Goal: Task Accomplishment & Management: Use online tool/utility

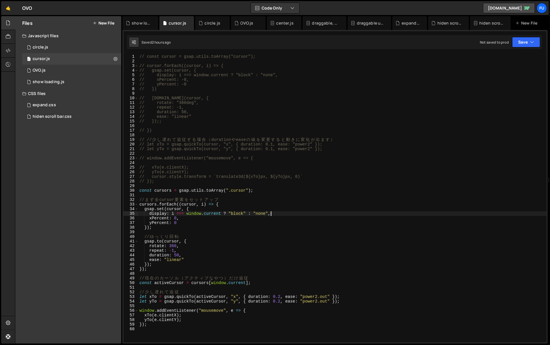
click at [277, 215] on div "// const cursor = gsap.utils.toArray("cursor"); // cursor.forEach((cursor, i) =…" at bounding box center [342, 202] width 408 height 297
click at [228, 203] on div "// const cursor = gsap.utils.toArray("cursor"); // cursor.forEach((cursor, i) =…" at bounding box center [342, 202] width 408 height 297
type textarea "cursors.forEach((cursor, i) => {"
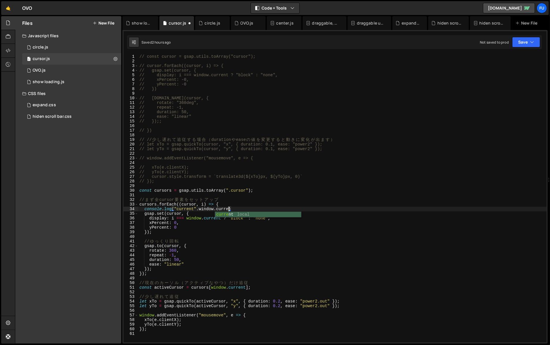
scroll to position [0, 6]
click at [257, 208] on div "// const cursor = gsap.utils.toArray("cursor"); // cursor.forEach((cursor, i) =…" at bounding box center [342, 202] width 408 height 297
click at [199, 208] on div "// const cursor = gsap.utils.toArray("cursor"); // cursor.forEach((cursor, i) =…" at bounding box center [342, 202] width 408 height 297
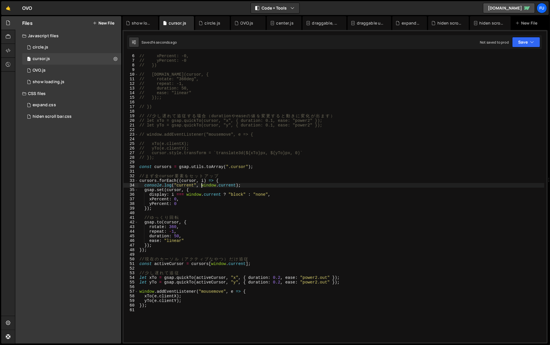
scroll to position [24, 0]
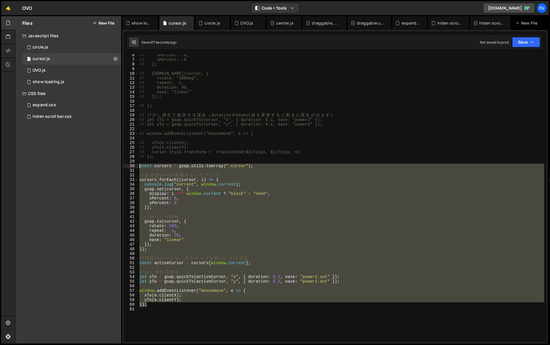
drag, startPoint x: 247, startPoint y: 303, endPoint x: 134, endPoint y: 164, distance: 179.5
click at [134, 164] on div "console.log("current", window.current); 6 7 8 9 10 11 12 13 14 15 16 17 18 19 2…" at bounding box center [335, 198] width 423 height 288
type textarea "const cursors = gsap.utils.toArray(".cursor");"
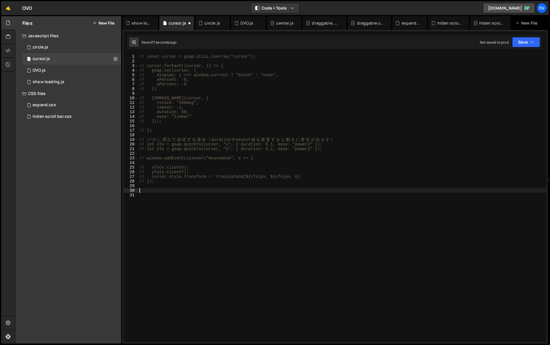
scroll to position [0, 0]
click at [56, 74] on div "1 OVO.js 0" at bounding box center [72, 71] width 101 height 12
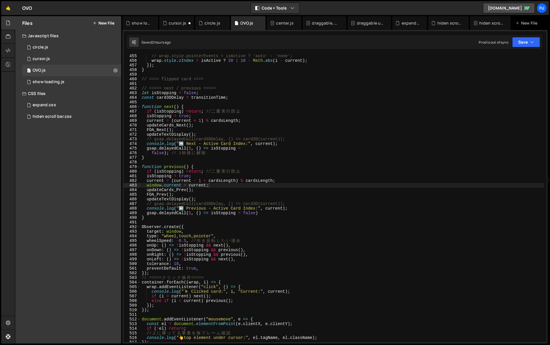
scroll to position [2246, 0]
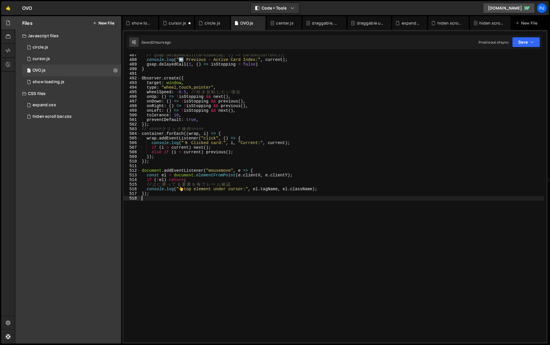
click at [227, 212] on div "// gsap.delayedCall(card3DDelay, () => card3D(current)); console . log ( "⬅️ Pr…" at bounding box center [343, 201] width 404 height 297
paste textarea "});"
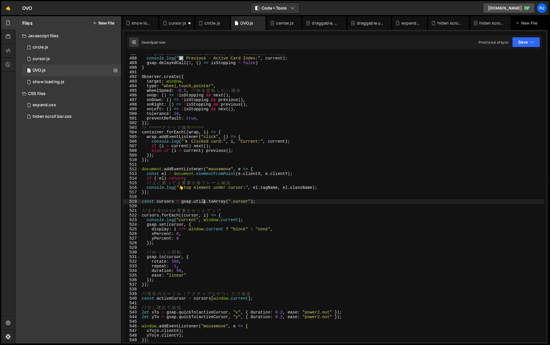
click at [204, 199] on div "// gsap.delayedCall(card3DDelay, () => card3D(current)); console . log ( "⬅️ Pr…" at bounding box center [343, 199] width 404 height 297
click at [205, 194] on div "// gsap.delayedCall(card3DDelay, () => card3D(current)); console . log ( "⬅️ Pr…" at bounding box center [343, 199] width 404 height 297
type textarea "});"
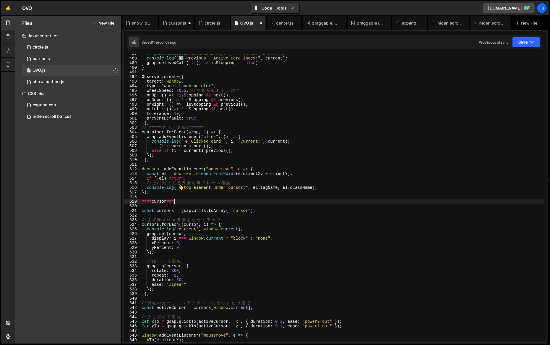
scroll to position [0, 2]
click at [159, 200] on div "// gsap.delayedCall(card3DDelay, () => card3D(current)); console . log ( "⬅️ Pr…" at bounding box center [343, 199] width 404 height 297
click at [175, 199] on div "// gsap.delayedCall(card3DDelay, () => card3D(current)); console . log ( "⬅️ Pr…" at bounding box center [343, 199] width 404 height 297
click at [212, 203] on div "// gsap.delayedCall(card3DDelay, () => card3D(current)); console . log ( "⬅️ Pr…" at bounding box center [343, 199] width 404 height 297
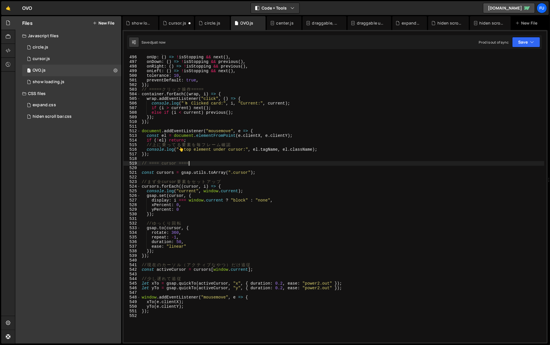
scroll to position [2286, 0]
click at [380, 179] on div "onUp : ( ) => ! isStopping && next ( ) , onDown : ( ) => ! isStopping && previo…" at bounding box center [343, 202] width 404 height 297
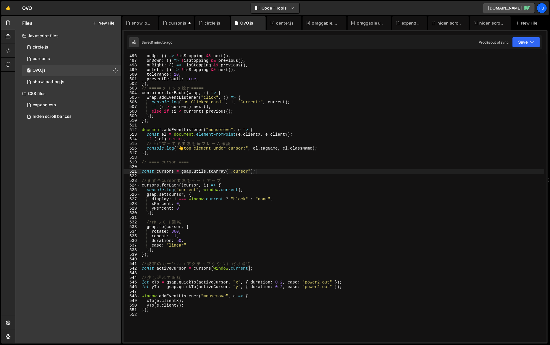
click at [374, 173] on div "onUp : ( ) => ! isStopping && next ( ) , onDown : ( ) => ! isStopping && previo…" at bounding box center [343, 202] width 404 height 297
click at [372, 180] on div "onUp : ( ) => ! isStopping && next ( ) , onDown : ( ) => ! isStopping && previo…" at bounding box center [343, 202] width 404 height 297
click at [371, 187] on div "onUp : ( ) => ! isStopping && next ( ) , onDown : ( ) => ! isStopping && previo…" at bounding box center [343, 202] width 404 height 297
click at [371, 190] on div "onUp : ( ) => ! isStopping && next ( ) , onDown : ( ) => ! isStopping && previo…" at bounding box center [343, 202] width 404 height 297
type textarea "console.log("current", window.current);"
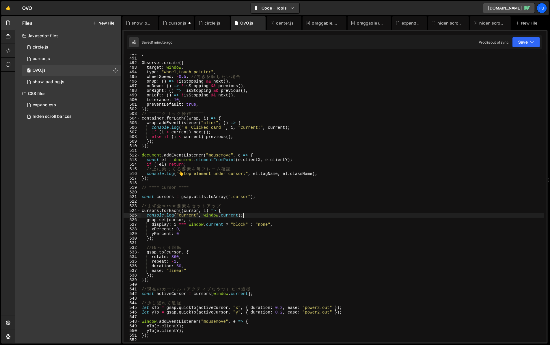
scroll to position [2260, 0]
drag, startPoint x: 251, startPoint y: 216, endPoint x: 135, endPoint y: 214, distance: 116.6
click at [135, 214] on div "console.log("current", window.current); 490 491 492 493 494 495 496 497 498 499…" at bounding box center [335, 198] width 423 height 288
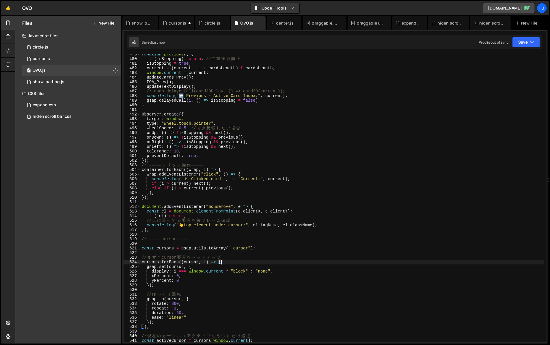
scroll to position [2210, 0]
drag, startPoint x: 206, startPoint y: 272, endPoint x: 189, endPoint y: 272, distance: 16.7
click at [189, 272] on div "function previous ( ) { if ( isStopping ) return ; // 二 重 実 行 防 止 isStopping = …" at bounding box center [343, 200] width 404 height 297
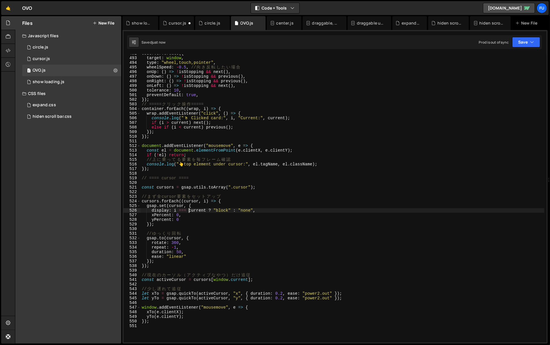
scroll to position [2276, 0]
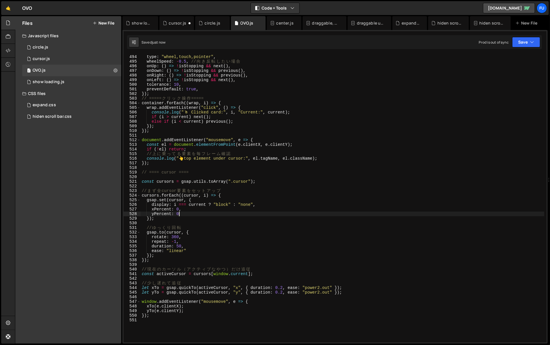
click at [192, 214] on div "target : window , type : "wheel,touch,pointer" , wheelSpeed : - 0.5 , // 向 き 反 …" at bounding box center [343, 198] width 404 height 297
type textarea "yPercent: 0"
click at [191, 222] on div "target : window , type : "wheel,touch,pointer" , wheelSpeed : - 0.5 , // 向 き 反 …" at bounding box center [343, 198] width 404 height 297
click at [190, 233] on div "target : window , type : "wheel,touch,pointer" , wheelSpeed : - 0.5 , // 向 き 反 …" at bounding box center [343, 198] width 404 height 297
click at [189, 241] on div "target : window , type : "wheel,touch,pointer" , wheelSpeed : - 0.5 , // 向 き 反 …" at bounding box center [343, 198] width 404 height 297
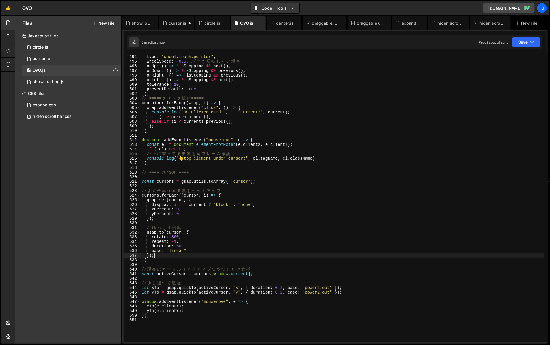
click at [188, 254] on div "target : window , type : "wheel,touch,pointer" , wheelSpeed : - 0.5 , // 向 き 反 …" at bounding box center [343, 198] width 404 height 297
click at [186, 261] on div "target : window , type : "wheel,touch,pointer" , wheelSpeed : - 0.5 , // 向 き 反 …" at bounding box center [343, 198] width 404 height 297
click at [260, 274] on div "target : window , type : "wheel,touch,pointer" , wheelSpeed : - 0.5 , // 向 き 反 …" at bounding box center [343, 198] width 404 height 297
type textarea "const activeCursor = cursors[window.current];"
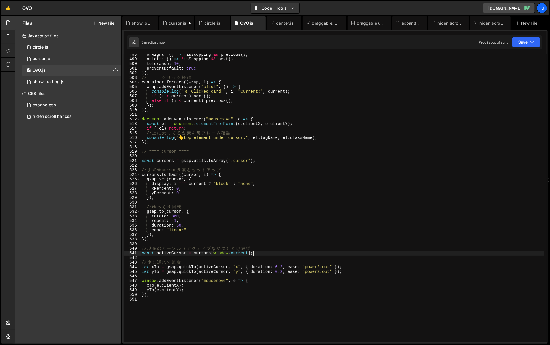
scroll to position [2297, 0]
click at [532, 40] on icon "button" at bounding box center [532, 42] width 4 height 6
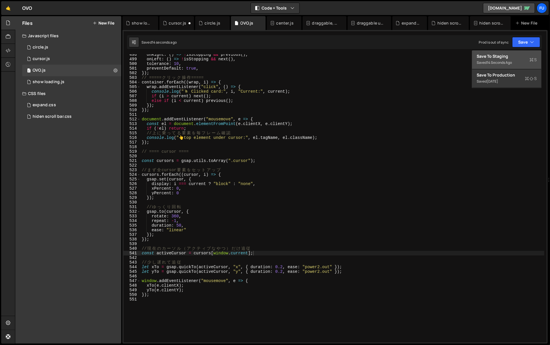
click at [529, 61] on div "Saved 14 seconds ago" at bounding box center [507, 62] width 60 height 7
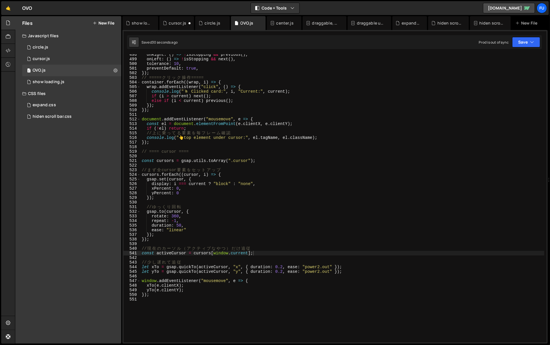
click at [275, 257] on div "onRight : ( ) => ! isStopping && previous ( ) , onLeft : ( ) => ! isStopping &&…" at bounding box center [343, 200] width 404 height 297
click at [275, 255] on div "onRight : ( ) => ! isStopping && previous ( ) , onLeft : ( ) => ! isStopping &&…" at bounding box center [343, 200] width 404 height 297
type textarea "const activeCursor = cursors[window.current];"
click at [275, 257] on div "onRight : ( ) => ! isStopping && previous ( ) , onLeft : ( ) => ! isStopping &&…" at bounding box center [343, 200] width 404 height 297
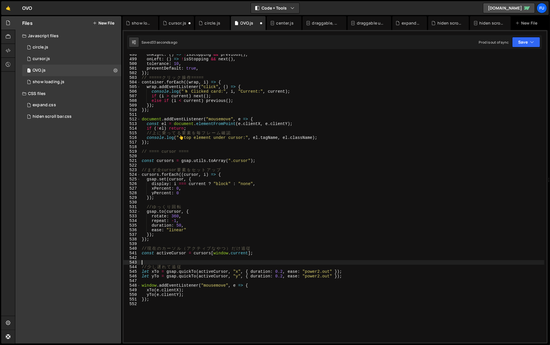
click at [191, 260] on div "onRight : ( ) => ! isStopping && previous ( ) , onLeft : ( ) => ! isStopping &&…" at bounding box center [343, 200] width 404 height 297
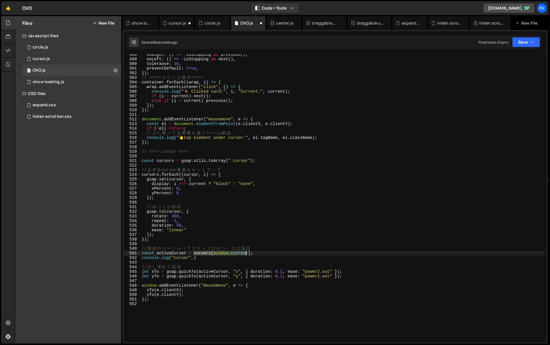
drag, startPoint x: 194, startPoint y: 254, endPoint x: 262, endPoint y: 253, distance: 68.4
click at [262, 253] on div "onRight : ( ) => ! isStopping && previous ( ) , onLeft : ( ) => ! isStopping &&…" at bounding box center [343, 200] width 404 height 297
click at [194, 259] on div "onRight : ( ) => ! isStopping && previous ( ) , onLeft : ( ) => ! isStopping &&…" at bounding box center [343, 200] width 404 height 297
drag, startPoint x: 186, startPoint y: 253, endPoint x: 157, endPoint y: 253, distance: 29.7
click at [157, 253] on div "onRight : ( ) => ! isStopping && previous ( ) , onLeft : ( ) => ! isStopping &&…" at bounding box center [343, 200] width 404 height 297
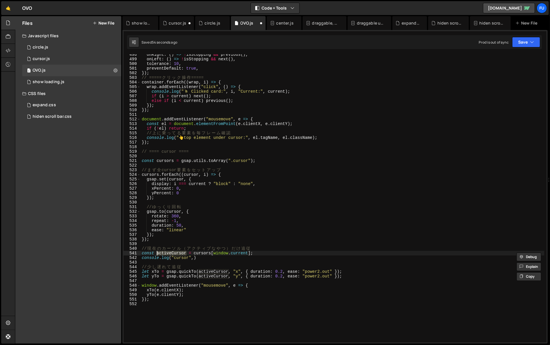
click at [195, 257] on div "onRight : ( ) => ! isStopping && previous ( ) , onLeft : ( ) => ! isStopping &&…" at bounding box center [343, 200] width 404 height 297
paste textarea "activeCursor"
click at [247, 258] on div "onRight : ( ) => ! isStopping && previous ( ) , onLeft : ( ) => ! isStopping &&…" at bounding box center [343, 200] width 404 height 297
type textarea "console.log("cursor", activeCursor);"
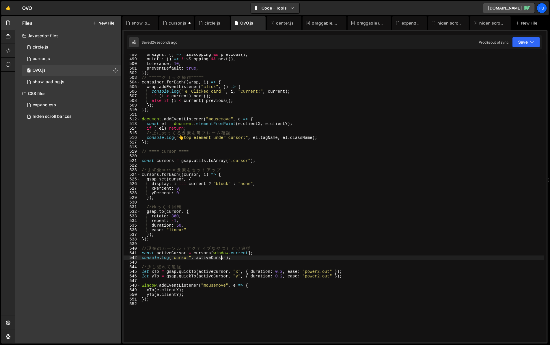
click at [221, 258] on div "onRight : ( ) => ! isStopping && previous ( ) , onLeft : ( ) => ! isStopping &&…" at bounding box center [343, 200] width 404 height 297
drag, startPoint x: 226, startPoint y: 258, endPoint x: 196, endPoint y: 258, distance: 30.3
click at [196, 258] on div "onRight : ( ) => ! isStopping && previous ( ) , onLeft : ( ) => ! isStopping &&…" at bounding box center [343, 200] width 404 height 297
click at [230, 259] on div "onRight : ( ) => ! isStopping && previous ( ) , onLeft : ( ) => ! isStopping &&…" at bounding box center [343, 200] width 404 height 297
click at [229, 259] on div "onRight : ( ) => ! isStopping && previous ( ) , onLeft : ( ) => ! isStopping &&…" at bounding box center [343, 200] width 404 height 297
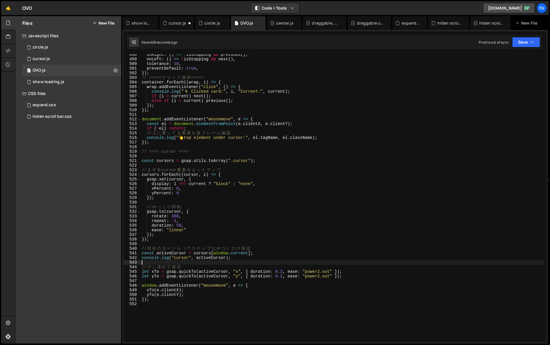
click at [227, 261] on div "onRight : ( ) => ! isStopping && previous ( ) , onLeft : ( ) => ! isStopping &&…" at bounding box center [343, 200] width 404 height 297
click at [242, 259] on div "onRight : ( ) => ! isStopping && previous ( ) , onLeft : ( ) => ! isStopping &&…" at bounding box center [343, 200] width 404 height 297
type textarea "console.log("cursor", activeCursor);"
click at [261, 262] on div "onRight : ( ) => ! isStopping && previous ( ) , onLeft : ( ) => ! isStopping &&…" at bounding box center [343, 200] width 404 height 297
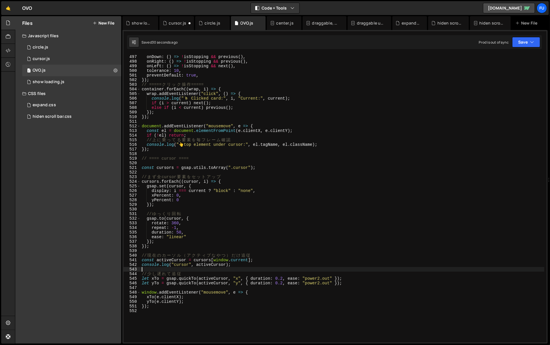
scroll to position [2290, 0]
click at [230, 260] on div "onUp : ( ) => ! isStopping && next ( ) , onDown : ( ) => ! isStopping && previo…" at bounding box center [343, 198] width 404 height 297
click at [285, 266] on div "onUp : ( ) => ! isStopping && next ( ) , onDown : ( ) => ! isStopping && previo…" at bounding box center [343, 198] width 404 height 297
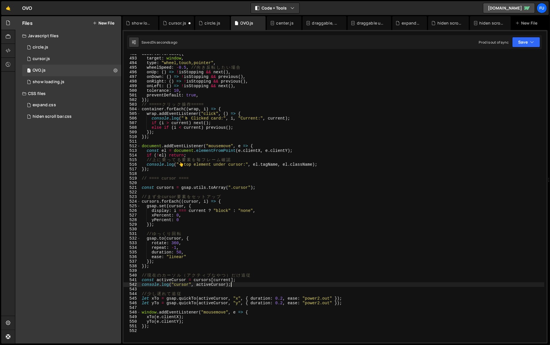
scroll to position [2270, 0]
click at [254, 208] on div "Observer . create ({ target : window , type : "wheel,touch,pointer" , wheelSpee…" at bounding box center [343, 199] width 404 height 297
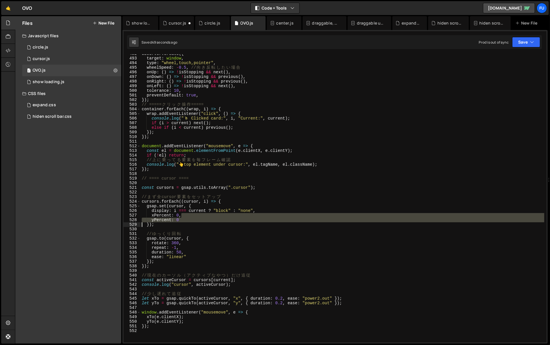
drag, startPoint x: 268, startPoint y: 214, endPoint x: 87, endPoint y: 224, distance: 181.0
click at [87, 224] on div "Files New File Javascript files 1 circle.js 0 1 cursor.js 0 1 OVO.js 0 1 0" at bounding box center [282, 180] width 535 height 328
click at [180, 221] on div "Observer . create ({ target : window , type : "wheel,touch,pointer" , wheelSpee…" at bounding box center [343, 198] width 404 height 288
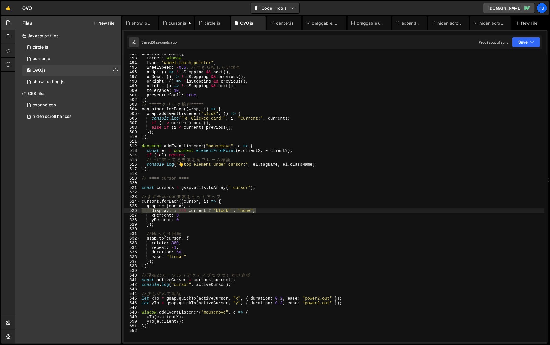
drag, startPoint x: 269, startPoint y: 211, endPoint x: 114, endPoint y: 213, distance: 155.0
click at [114, 213] on div "Files New File Javascript files 1 circle.js 0 1 cursor.js 0 1 OVO.js 0 1 0" at bounding box center [282, 180] width 535 height 328
click at [194, 239] on div "Observer . create ({ target : window , type : "wheel,touch,pointer" , wheelSpee…" at bounding box center [343, 199] width 404 height 297
type textarea "[DOMAIN_NAME](cursor, {"
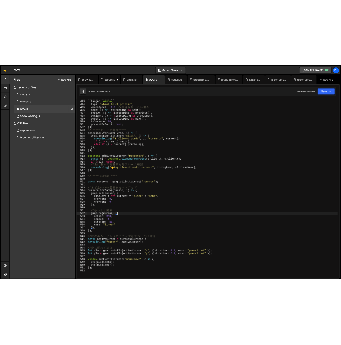
scroll to position [0, 0]
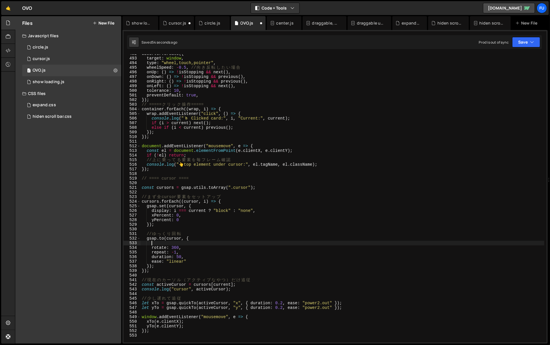
paste textarea "display: i === current ? "block" : "none","
click at [274, 243] on div "Observer . create ({ target : window , type : "wheel,touch,pointer" , wheelSpee…" at bounding box center [343, 199] width 404 height 297
click at [284, 240] on div "Observer . create ({ target : window , type : "wheel,touch,pointer" , wheelSpee…" at bounding box center [343, 199] width 404 height 297
click at [285, 244] on div "Observer . create ({ target : window , type : "wheel,touch,pointer" , wheelSpee…" at bounding box center [343, 199] width 404 height 297
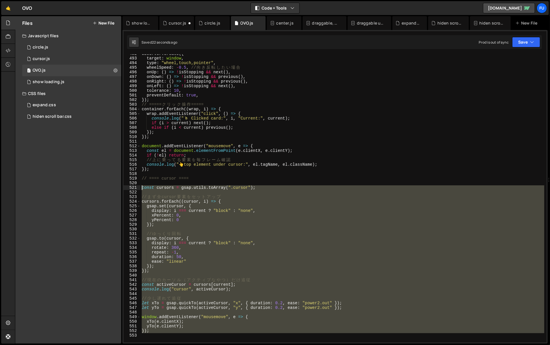
drag, startPoint x: 256, startPoint y: 333, endPoint x: 140, endPoint y: 187, distance: 186.3
click at [140, 187] on div "display: i === current ? "block" : "none", 492 493 494 495 496 497 498 499 500 …" at bounding box center [335, 198] width 423 height 288
click at [218, 232] on div "Observer . create ({ target : window , type : "wheel,touch,pointer" , wheelSpee…" at bounding box center [343, 198] width 404 height 288
type textarea "// ゆっくり回転"
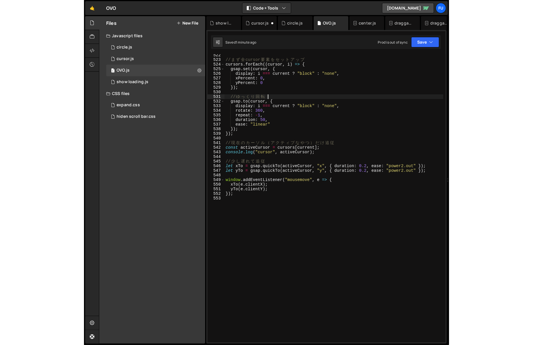
scroll to position [2408, 0]
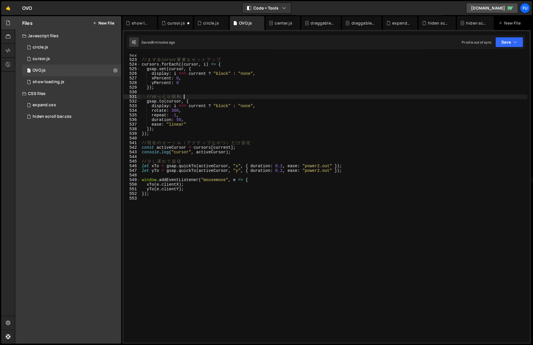
click at [445, 155] on div "// ま ず 全 cursor 要 素 を セ ッ ト ア ッ プ cursors . forEach (( cursor , i ) => { gsap .…" at bounding box center [334, 201] width 387 height 297
click at [58, 44] on div "1 circle.js 0" at bounding box center [72, 48] width 101 height 12
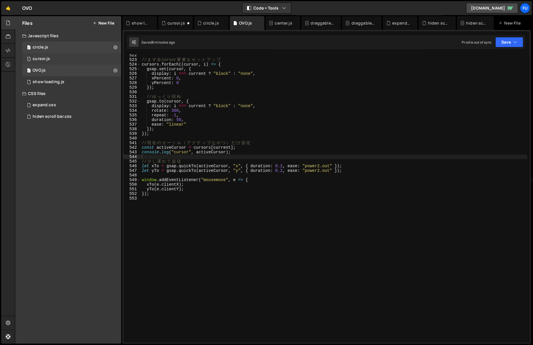
click at [56, 63] on div "1 cursor.js 0" at bounding box center [72, 59] width 101 height 12
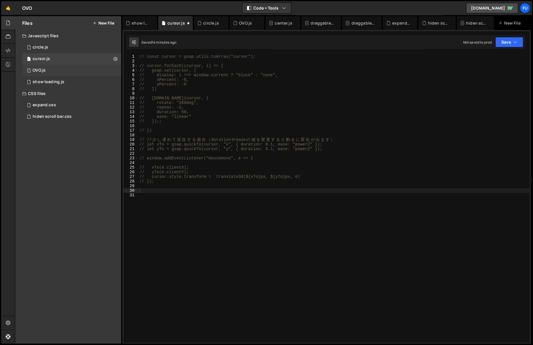
click at [58, 67] on div "1 OVO.js 0" at bounding box center [72, 71] width 101 height 12
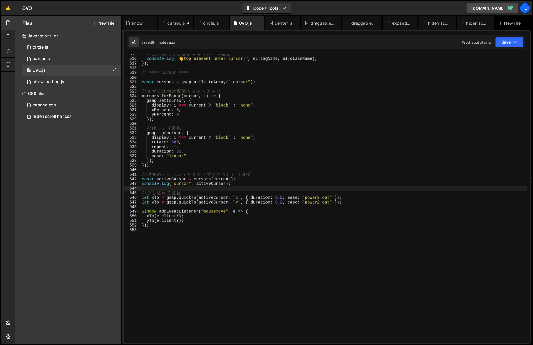
scroll to position [2376, 0]
click at [214, 240] on div "// 上 に 乗 っ て る 要 素 を 毎 フ レ ー ム 確 認 console . log ( " 👆 top element under cursor…" at bounding box center [334, 200] width 387 height 297
paste textarea "});"
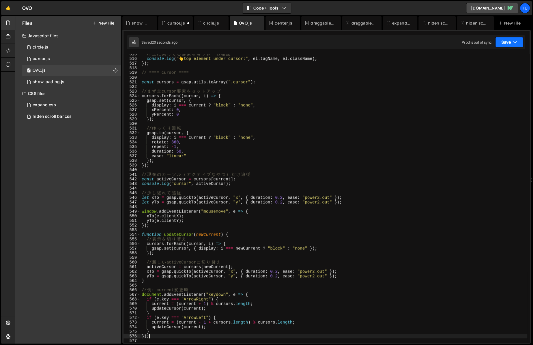
click at [518, 38] on button "Save" at bounding box center [509, 42] width 28 height 10
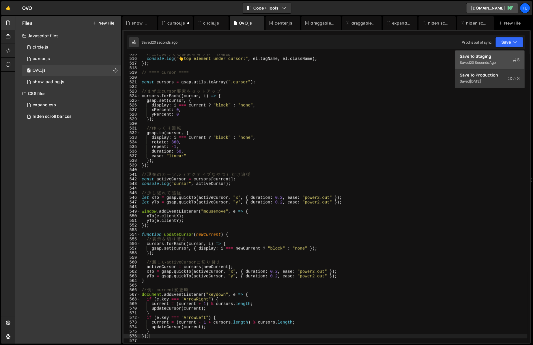
click at [512, 52] on button "Save to Staging S Saved 20 seconds ago" at bounding box center [489, 60] width 69 height 19
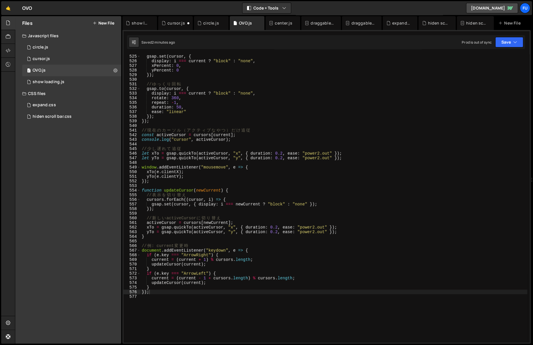
scroll to position [2381, 0]
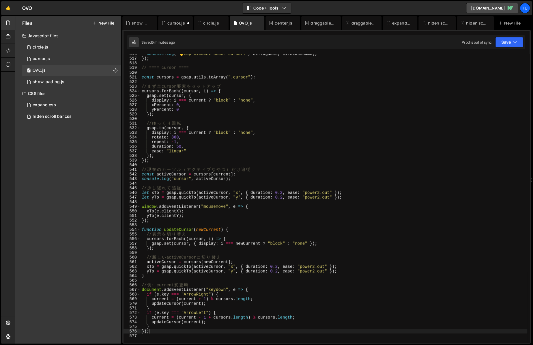
type textarea "// 現在のカーソル（アクティブなやつ）だけ追従"
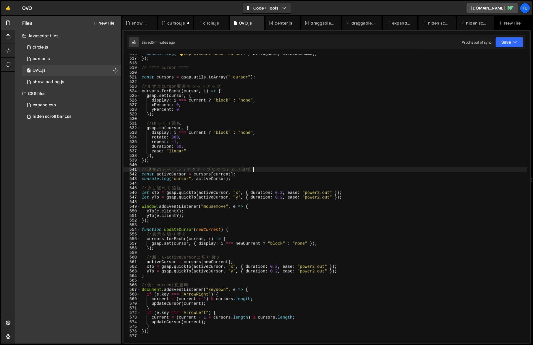
click at [286, 170] on div "console . log ( " 👆 top element under cursor:" , el . tagName , el . className …" at bounding box center [334, 200] width 387 height 297
click at [285, 183] on div "console . log ( " 👆 top element under cursor:" , el . tagName , el . className …" at bounding box center [334, 200] width 387 height 297
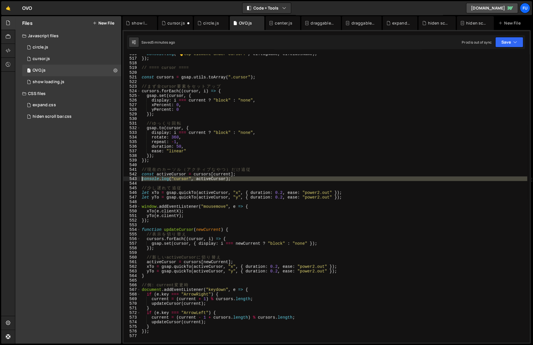
drag, startPoint x: 249, startPoint y: 182, endPoint x: 141, endPoint y: 180, distance: 108.0
click at [141, 180] on div "console . log ( " 👆 top element under cursor:" , el . tagName , el . className …" at bounding box center [334, 200] width 387 height 297
click at [259, 170] on div "console . log ( " 👆 top element under cursor:" , el . tagName , el . className …" at bounding box center [334, 200] width 387 height 297
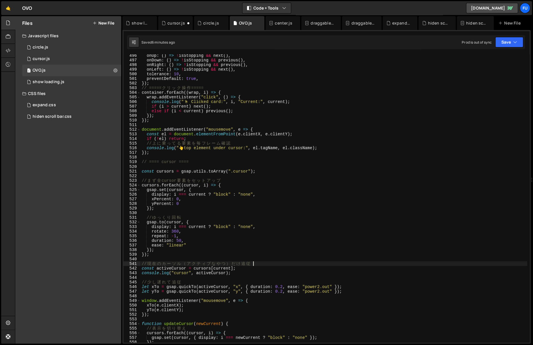
scroll to position [2286, 0]
click at [260, 171] on div "onUp : ( ) => ! isStopping && next ( ) , onDown : ( ) => ! isStopping && previo…" at bounding box center [334, 202] width 387 height 297
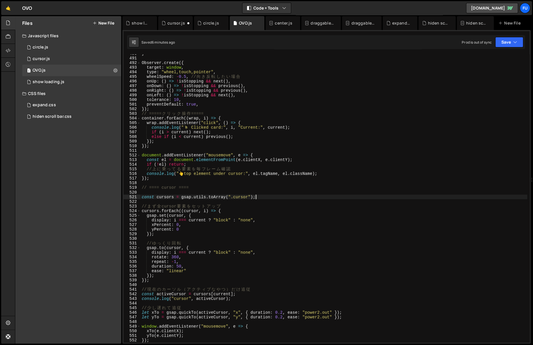
scroll to position [2261, 0]
click at [83, 49] on div "1 circle.js 0" at bounding box center [72, 48] width 101 height 12
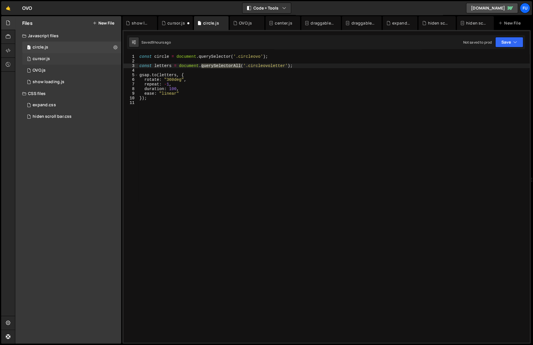
scroll to position [0, 0]
click at [82, 56] on div "1 cursor.js 0" at bounding box center [72, 59] width 101 height 12
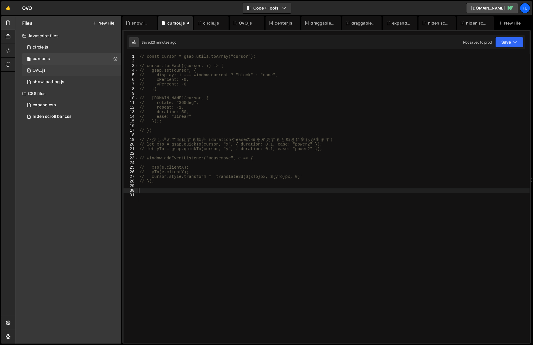
click at [81, 75] on div "1 OVO.js 0" at bounding box center [72, 71] width 101 height 12
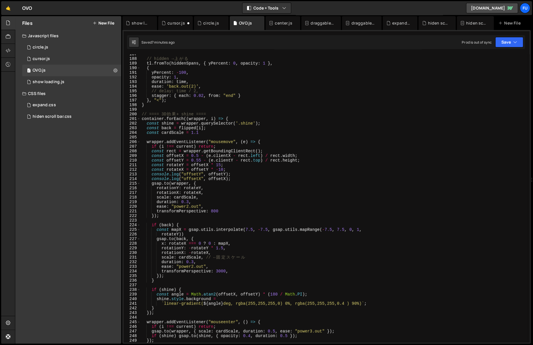
scroll to position [867, 0]
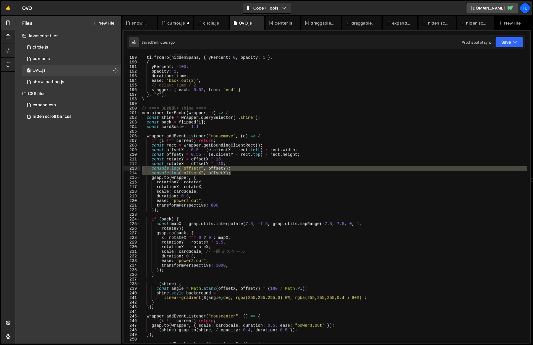
drag, startPoint x: 260, startPoint y: 173, endPoint x: 128, endPoint y: 167, distance: 132.9
click at [128, 167] on div "console.log("offsetX", offsetX); 188 189 190 191 192 193 194 195 196 197 198 19…" at bounding box center [327, 198] width 406 height 288
type textarea "console.log("offsetY", offsetY); console.log("offsetX", offsetX);"
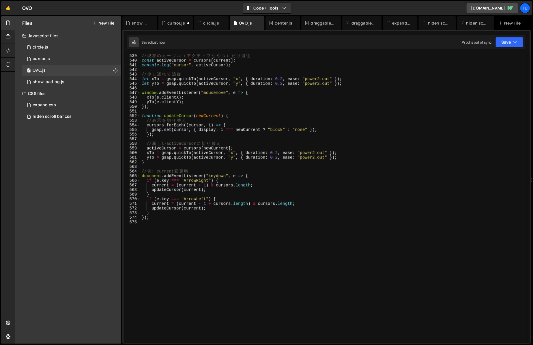
scroll to position [2454, 0]
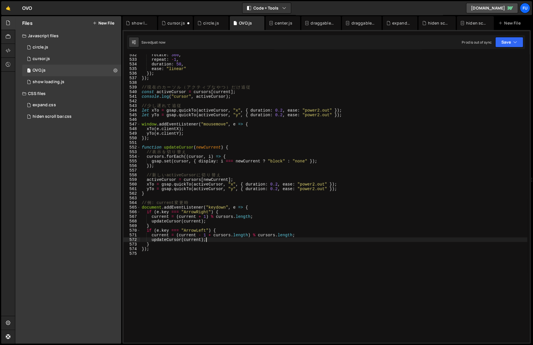
click at [240, 242] on div "rotate : 360 , repeat : - 1 , duration : 50 , ease : "linear" }) ; }) ; // 現 在 …" at bounding box center [334, 201] width 387 height 297
click at [237, 246] on div "rotate : 360 , repeat : - 1 , duration : 50 , ease : "linear" }) ; }) ; // 現 在 …" at bounding box center [334, 201] width 387 height 297
click at [237, 251] on div "rotate : 360 , repeat : - 1 , duration : 50 , ease : "linear" }) ; }) ; // 現 在 …" at bounding box center [334, 201] width 387 height 297
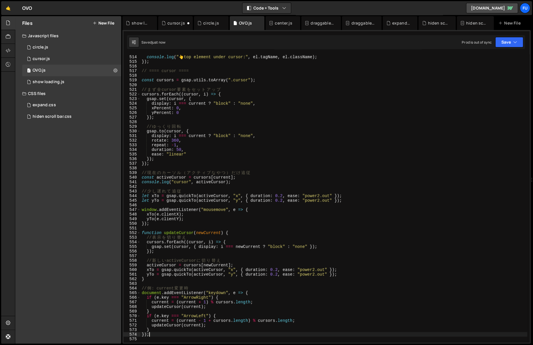
click at [339, 193] on div "// 上 に 乗 っ て る 要 素 を 毎 フ レ ー ム 確 認 console . log ( " 👆 top element under cursor…" at bounding box center [334, 198] width 387 height 297
click at [335, 214] on div "// 上 に 乗 っ て る 要 素 を 毎 フ レ ー ム 確 認 console . log ( " 👆 top element under cursor…" at bounding box center [334, 198] width 387 height 297
click at [355, 189] on div "// 上 に 乗 っ て る 要 素 を 毎 フ レ ー ム 確 認 console . log ( " 👆 top element under cursor…" at bounding box center [334, 198] width 387 height 297
click at [376, 191] on div "// 上 に 乗 っ て る 要 素 を 毎 フ レ ー ム 確 認 console . log ( " 👆 top element under cursor…" at bounding box center [334, 198] width 387 height 297
click at [375, 200] on div "// 上 に 乗 っ て る 要 素 を 毎 フ レ ー ム 確 認 console . log ( " 👆 top element under cursor…" at bounding box center [334, 198] width 387 height 297
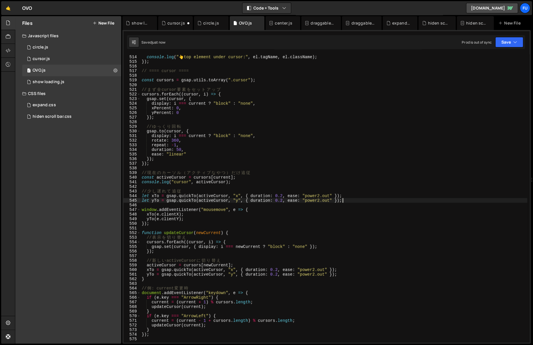
type textarea "let yTo = gsap.quickTo(activeCursor, "y", { duration: 0.2, ease: "power2.out" }…"
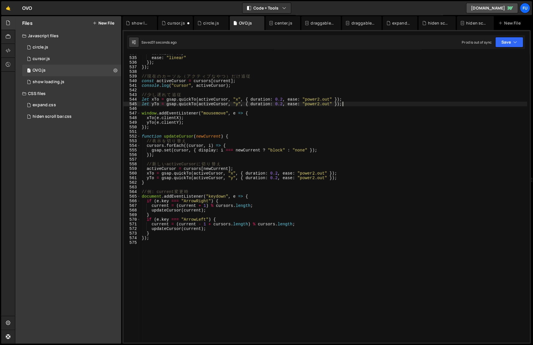
scroll to position [2443, 0]
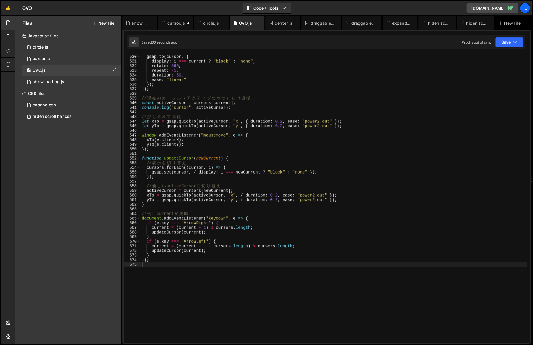
click at [240, 274] on div "gsap . to ( cursor , { display : i === current ? "block" : "none" , rotate : 36…" at bounding box center [334, 202] width 387 height 297
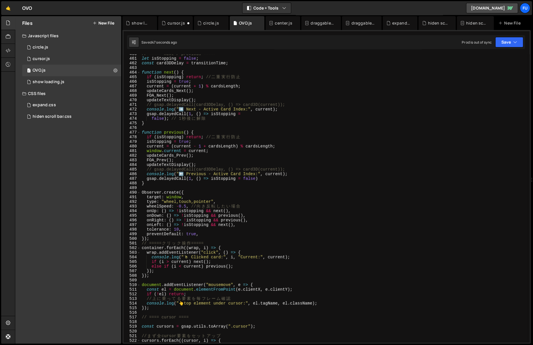
scroll to position [2112, 0]
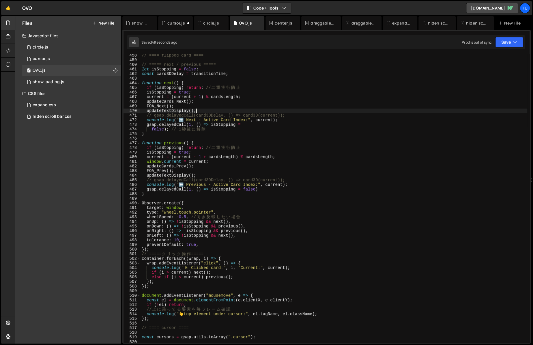
click at [201, 112] on div "// ==== flipped card ==== // ===== next / previous ===== let isStopping = false…" at bounding box center [334, 201] width 387 height 297
type textarea "updateTextDisplay();"
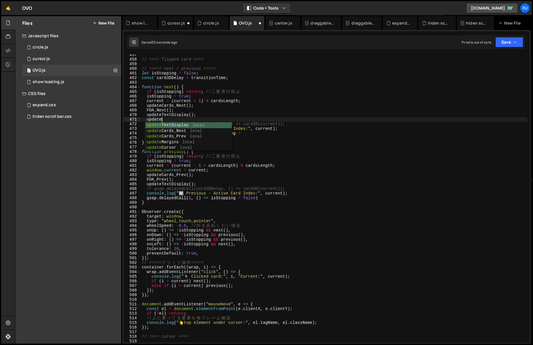
scroll to position [0, 1]
click at [208, 149] on div "update TextDisplay local update Cards_Next local update Cards_Prev local update…" at bounding box center [188, 142] width 86 height 40
drag, startPoint x: 187, startPoint y: 119, endPoint x: 129, endPoint y: 121, distance: 57.8
click at [129, 121] on div "updateCursor(); 457 458 459 460 461 462 463 464 465 466 467 468 469 470 471 472…" at bounding box center [327, 198] width 406 height 288
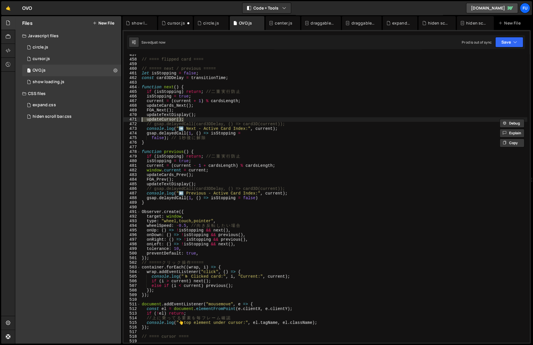
click at [208, 185] on div "// ==== flipped card ==== // ===== next / previous ===== let isStopping = false…" at bounding box center [334, 201] width 387 height 297
type textarea "updateTextDisplay();"
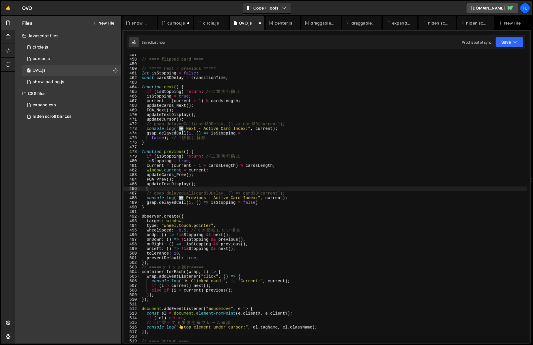
scroll to position [0, 0]
paste textarea "updateCursor();"
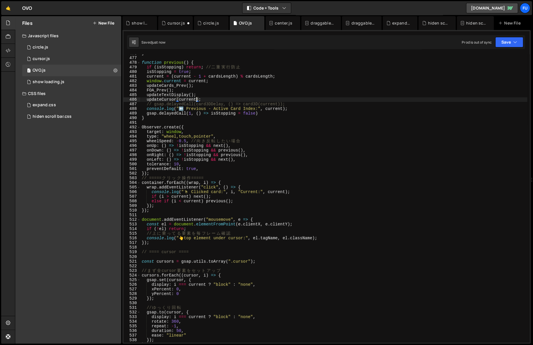
scroll to position [2079, 0]
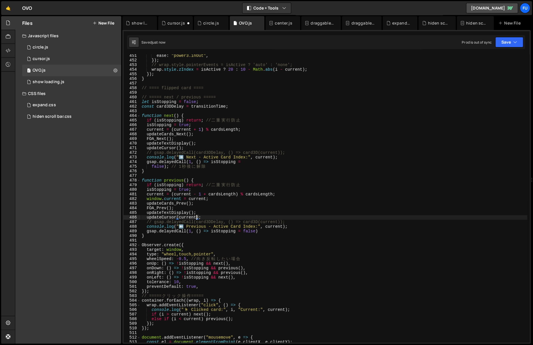
click at [178, 150] on div "ease : "power3.inOut" , }) ; // wrap.style.pointerEvents = isActive ? 'auto' : …" at bounding box center [334, 201] width 387 height 297
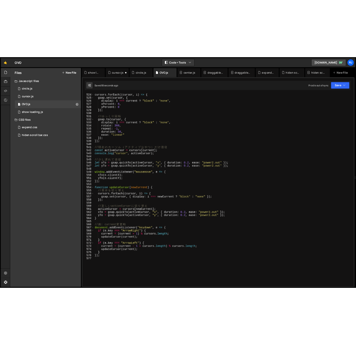
scroll to position [2416, 0]
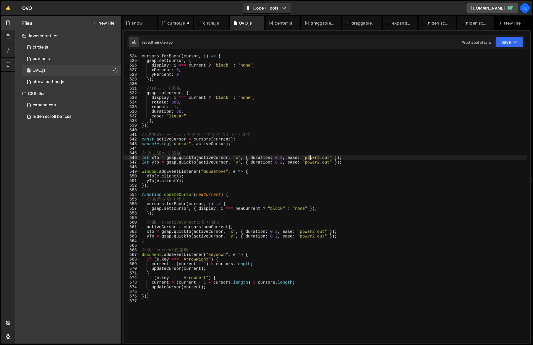
click at [307, 159] on div "cursors . forEach (( cursor , i ) => { gsap . set ( cursor , { display : i === …" at bounding box center [334, 202] width 387 height 297
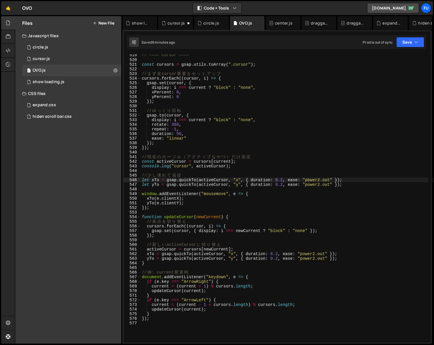
scroll to position [2393, 0]
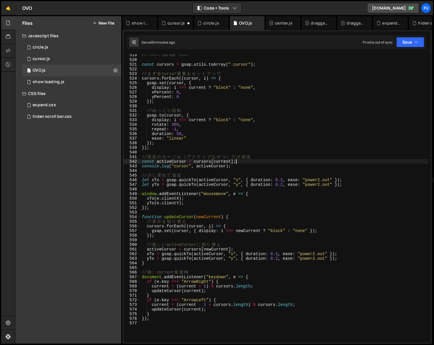
click at [305, 161] on div "// ==== cursor ==== const cursors = gsap . utils . toArray ( ".cursor" ) ; // ま…" at bounding box center [284, 201] width 287 height 297
type textarea "const activeCursor = cursors[current];"
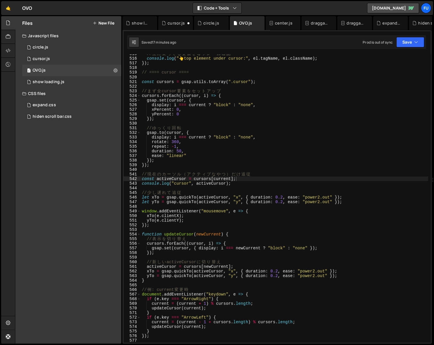
scroll to position [2388, 0]
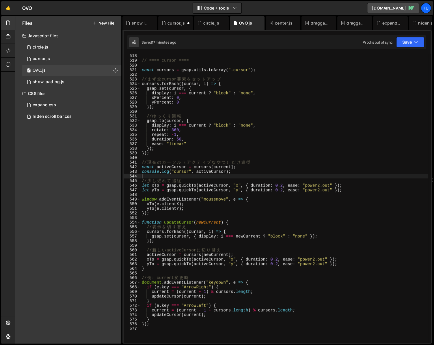
click at [252, 175] on div "// ==== cursor ==== const cursors = gsap . utils . toArray ( ".cursor" ) ; // ま…" at bounding box center [284, 202] width 287 height 297
click at [229, 172] on div "// ==== cursor ==== const cursors = gsap . utils . toArray ( ".cursor" ) ; // ま…" at bounding box center [284, 202] width 287 height 297
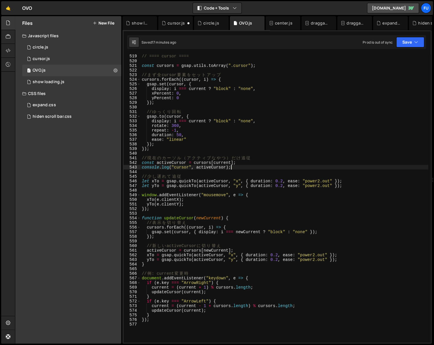
scroll to position [2394, 0]
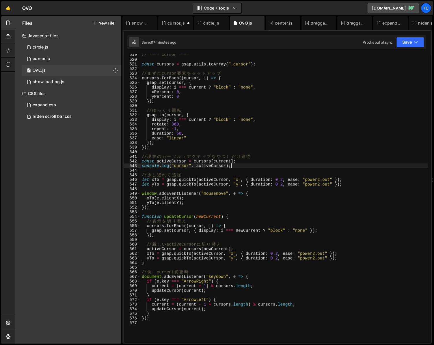
click at [242, 163] on div "// ==== cursor ==== const cursors = gsap . utils . toArray ( ".cursor" ) ; // ま…" at bounding box center [284, 201] width 287 height 297
click at [248, 162] on div "// ==== cursor ==== const cursors = gsap . utils . toArray ( ".cursor" ) ; // ま…" at bounding box center [284, 198] width 287 height 288
drag, startPoint x: 251, startPoint y: 160, endPoint x: 156, endPoint y: 164, distance: 95.3
click at [156, 164] on div "// ==== cursor ==== const cursors = gsap . utils . toArray ( ".cursor" ) ; // ま…" at bounding box center [284, 201] width 287 height 297
click at [152, 158] on div "// ==== cursor ==== const cursors = gsap . utils . toArray ( ".cursor" ) ; // ま…" at bounding box center [284, 201] width 287 height 297
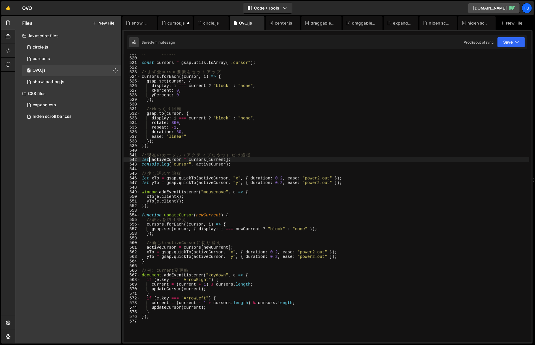
scroll to position [2395, 0]
click at [258, 166] on div "// ==== cursor ==== const cursors = gsap . utils . toArray ( ".cursor" ) ; // ま…" at bounding box center [335, 199] width 389 height 297
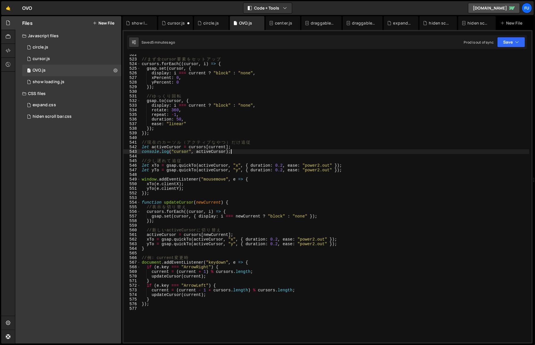
scroll to position [2367, 0]
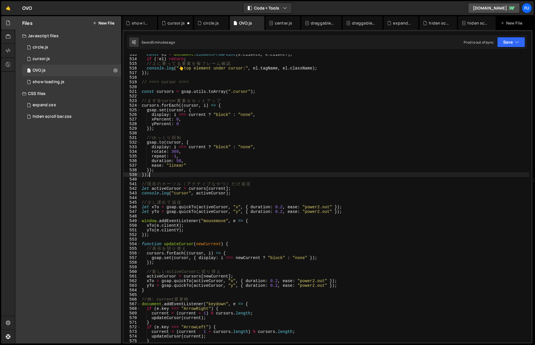
click at [166, 175] on div "const el = document . elementFromPoint ( e . clientX , e . clientY ) ; if ( ! e…" at bounding box center [335, 200] width 389 height 297
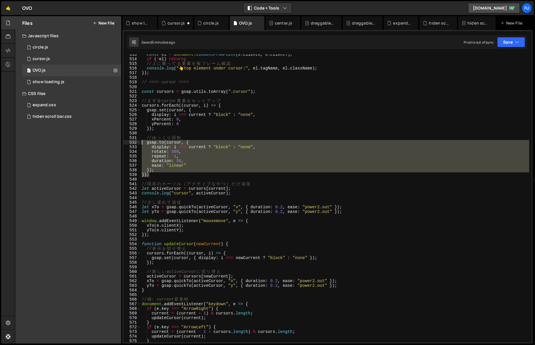
drag, startPoint x: 166, startPoint y: 175, endPoint x: 119, endPoint y: 143, distance: 56.9
click at [119, 143] on div "Files New File Javascript files 1 circle.js 0 1 cursor.js 0 1 OVO.js 0 1 0" at bounding box center [275, 180] width 520 height 328
type textarea "[DOMAIN_NAME](cursor, { display: i === current ? "block" : "none","
click at [176, 178] on div "const el = document . elementFromPoint ( e . clientX , e . clientY ) ; if ( ! e…" at bounding box center [335, 200] width 389 height 297
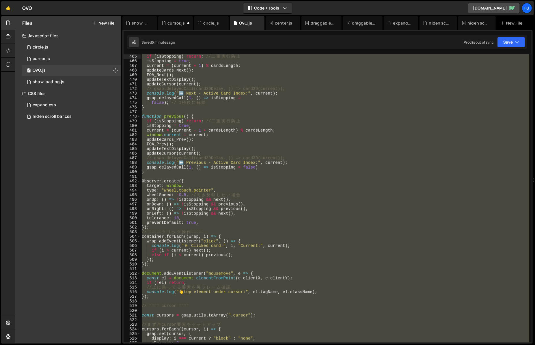
scroll to position [2134, 0]
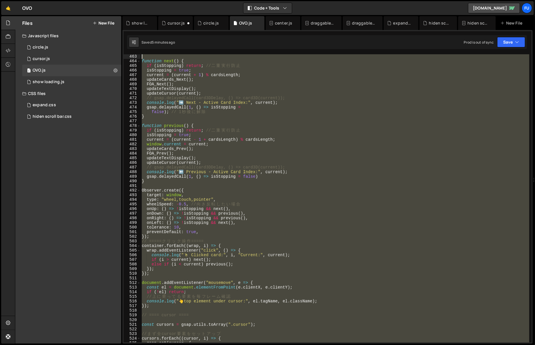
drag, startPoint x: 180, startPoint y: 224, endPoint x: 139, endPoint y: 57, distance: 171.7
click at [139, 57] on div "463 464 465 466 467 468 469 470 471 472 473 474 475 476 477 478 479 480 481 482…" at bounding box center [328, 198] width 408 height 288
type textarea "function next() {"
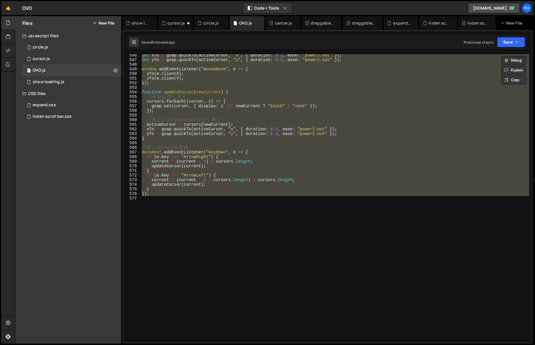
click at [202, 116] on div "let xTo = gsap . quickTo ( activeCursor , "x" , { duration : 0.2 , ease : "powe…" at bounding box center [335, 198] width 389 height 288
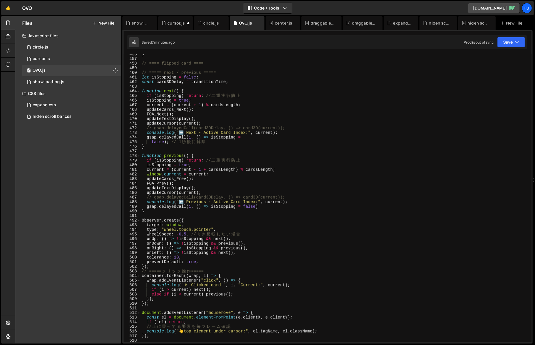
scroll to position [2097, 0]
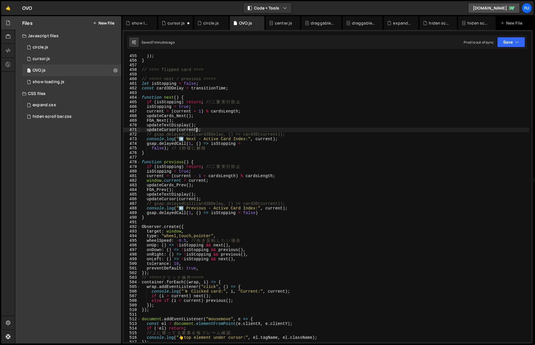
click at [197, 128] on div "}) ; } // ==== flipped card ==== // ===== next / previous ===== let isStopping …" at bounding box center [335, 202] width 389 height 297
drag, startPoint x: 196, startPoint y: 199, endPoint x: 179, endPoint y: 199, distance: 17.0
click at [179, 199] on div "}) ; } // ==== flipped card ==== // ===== next / previous ===== let isStopping …" at bounding box center [335, 202] width 389 height 297
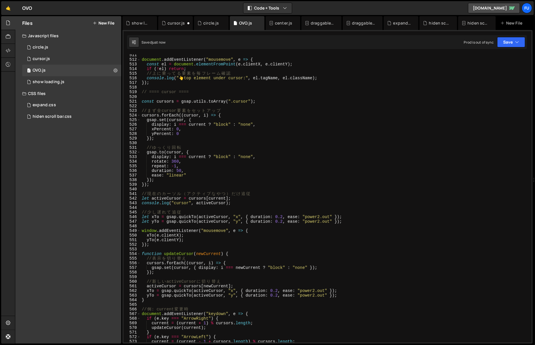
scroll to position [2357, 0]
click at [203, 255] on div "document . addEventListener ( "mousemove" , e => { const el = document . elemen…" at bounding box center [335, 201] width 389 height 297
drag, startPoint x: 213, startPoint y: 255, endPoint x: 198, endPoint y: 253, distance: 14.9
click at [198, 253] on div "document . addEventListener ( "mousemove" , e => { const el = document . elemen…" at bounding box center [335, 201] width 389 height 297
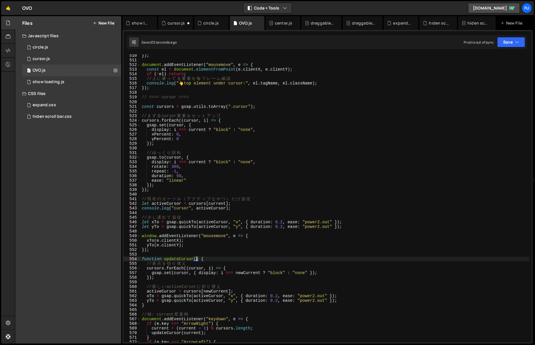
scroll to position [2352, 0]
click at [350, 250] on div "}) ; document . addEventListener ( "mousemove" , e => { const el = document . e…" at bounding box center [335, 201] width 389 height 297
click at [349, 262] on div "}) ; document . addEventListener ( "mousemove" , e => { const el = document . e…" at bounding box center [335, 201] width 389 height 297
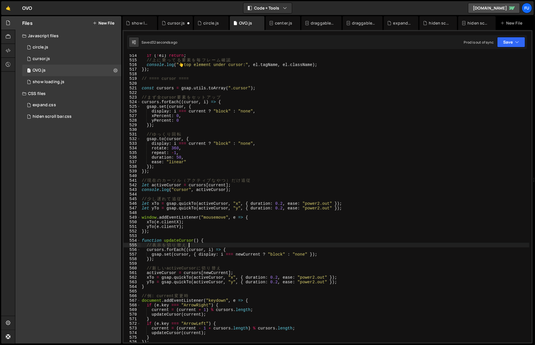
scroll to position [2371, 0]
click at [246, 255] on div "if ( ! el ) return ; // 上 に 乗 っ て る 要 素 を 毎 フ レ ー ム 確 認 console . log ( " 👆 top…" at bounding box center [335, 201] width 389 height 297
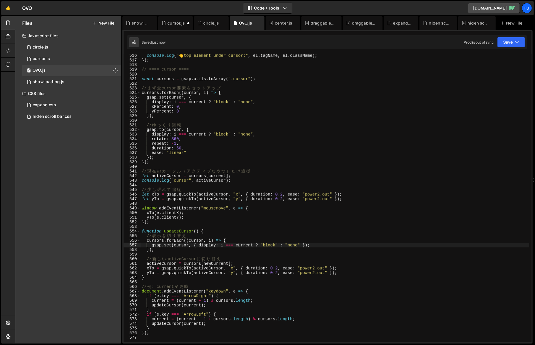
scroll to position [2403, 0]
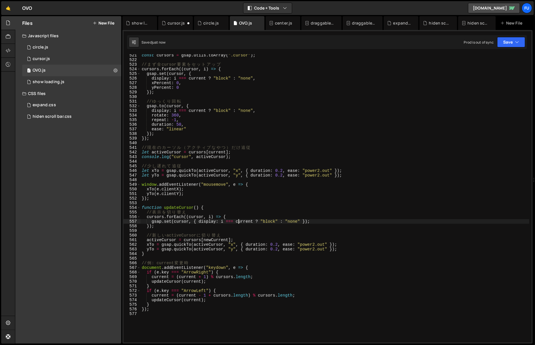
click at [212, 241] on div "const cursors = gsap . utils . toArray ( ".cursor" ) ; // ま ず 全 cursor 要 素 を セ …" at bounding box center [335, 201] width 389 height 297
click at [332, 191] on div "const cursors = gsap . utils . toArray ( ".cursor" ) ; // ま ず 全 cursor 要 素 を セ …" at bounding box center [335, 201] width 389 height 297
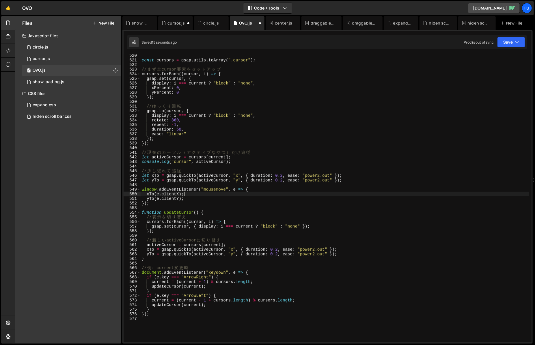
scroll to position [2398, 0]
drag, startPoint x: 312, startPoint y: 226, endPoint x: 333, endPoint y: 225, distance: 21.6
click at [333, 225] on div "const cursors = gsap . utils . toArray ( ".cursor" ) ; // ま ず 全 cursor 要 素 を セ …" at bounding box center [335, 201] width 389 height 297
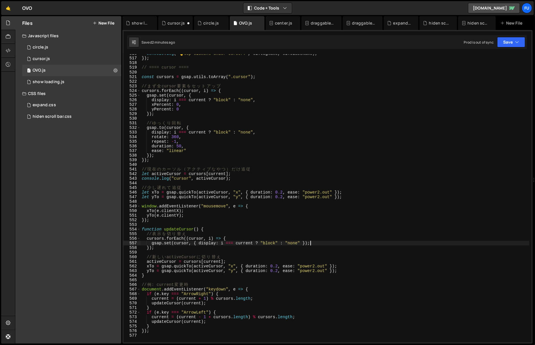
scroll to position [2518, 0]
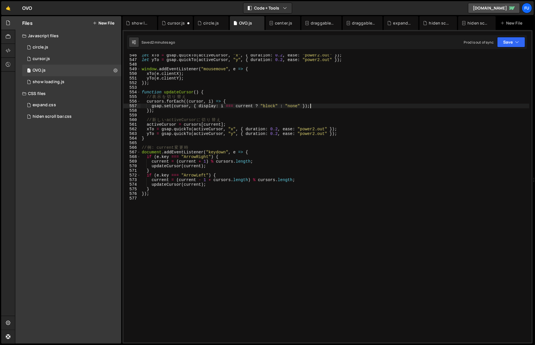
click at [522, 50] on div "XXXXXXXXXXXXXXXXXXXXXXXXXXXXXXXXXXXXXXXXXXXXXXXXXXXXXXXXXXXXXXXXXXXXXXXXXXXXXXX…" at bounding box center [327, 186] width 410 height 313
click at [518, 43] on icon "button" at bounding box center [517, 42] width 4 height 6
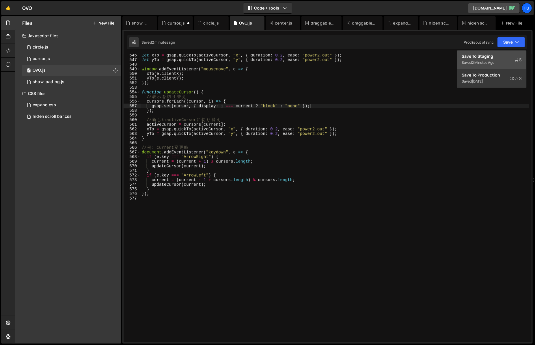
click at [487, 68] on button "Save to Staging S Saved 2 minutes ago" at bounding box center [491, 60] width 69 height 19
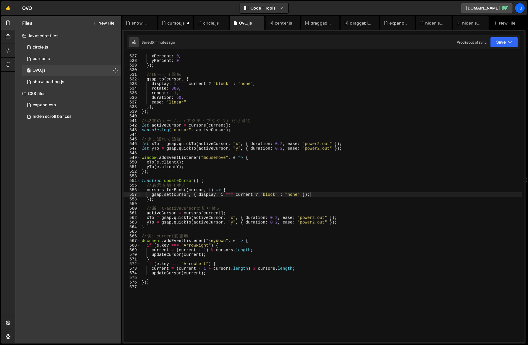
scroll to position [2424, 0]
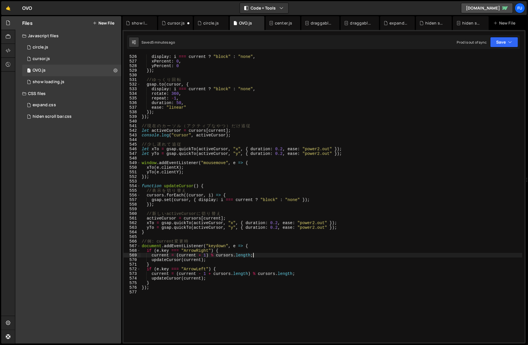
click at [333, 254] on div "gsap . set ( cursor , { display : i === current ? "block" : "none" , xPercent :…" at bounding box center [332, 198] width 382 height 297
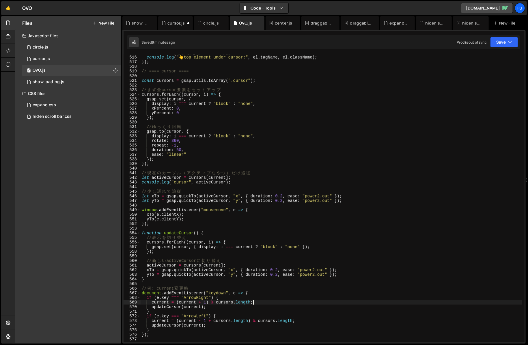
scroll to position [2377, 0]
click at [288, 152] on div "// 上 に 乗 っ て る 要 素 を 毎 フ レ ー ム 確 認 console . log ( " 👆 top element under cursor…" at bounding box center [332, 199] width 382 height 297
click at [288, 144] on div "// 上 に 乗 っ て る 要 素 を 毎 フ レ ー ム 確 認 console . log ( " 👆 top element under cursor…" at bounding box center [332, 199] width 382 height 297
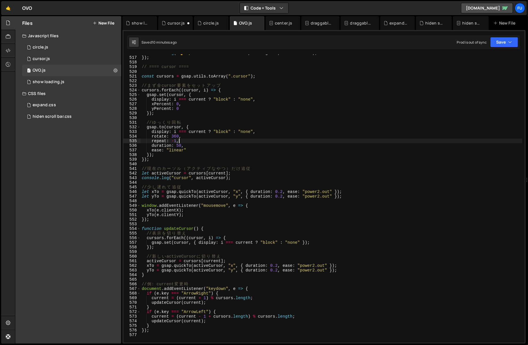
scroll to position [2369, 0]
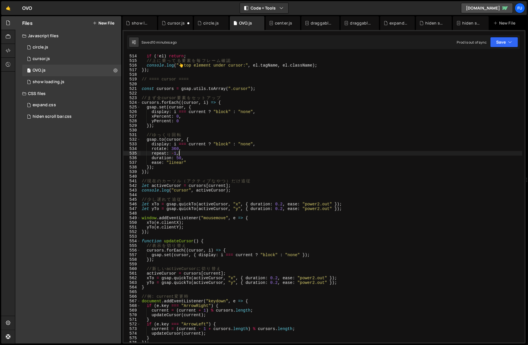
click at [234, 119] on div "if ( ! el ) return ; // 上 に 乗 っ て る 要 素 を 毎 フ レ ー ム 確 認 console . log ( " 👆 top…" at bounding box center [332, 202] width 382 height 297
click at [226, 115] on div "if ( ! el ) return ; // 上 に 乗 っ て る 要 素 を 毎 フ レ ー ム 確 認 console . log ( " 👆 top…" at bounding box center [332, 202] width 382 height 297
click at [230, 111] on div "if ( ! el ) return ; // 上 に 乗 っ て る 要 素 を 毎 フ レ ー ム 確 認 console . log ( " 👆 top…" at bounding box center [332, 202] width 382 height 297
click at [256, 112] on div "if ( ! el ) return ; // 上 に 乗 っ て る 要 素 を 毎 フ レ ー ム 確 認 console . log ( " 👆 top…" at bounding box center [332, 202] width 382 height 297
click at [198, 136] on div "if ( ! el ) return ; // 上 に 乗 っ て る 要 素 を 毎 フ レ ー ム 確 認 console . log ( " 👆 top…" at bounding box center [332, 202] width 382 height 297
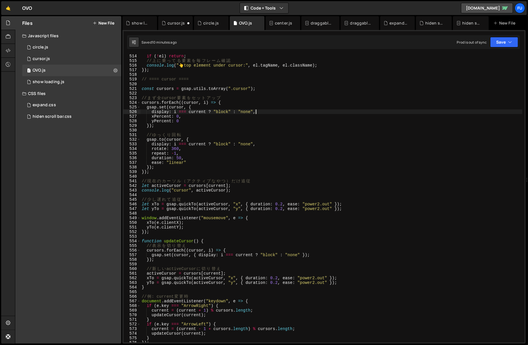
type textarea "// ゆっくり回転"
